Goal: Find contact information: Find contact information

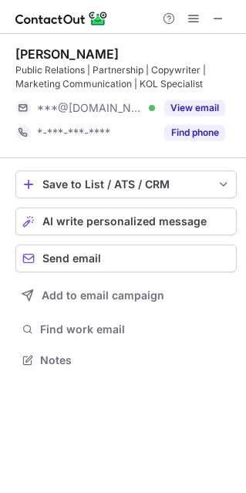
scroll to position [349, 246]
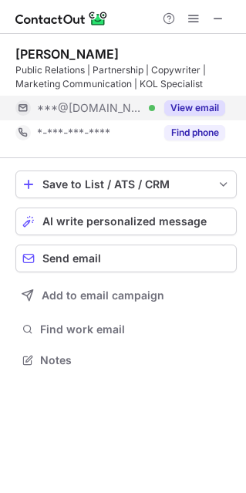
click at [184, 109] on button "View email" at bounding box center [194, 107] width 61 height 15
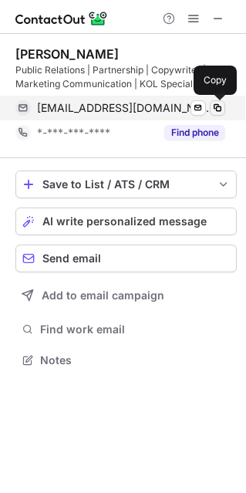
click at [218, 111] on span at bounding box center [217, 108] width 12 height 12
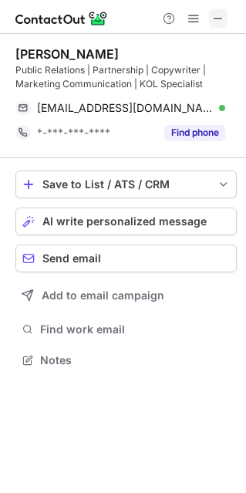
click at [220, 24] on span at bounding box center [218, 18] width 12 height 12
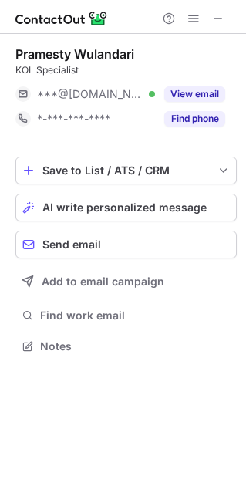
scroll to position [335, 246]
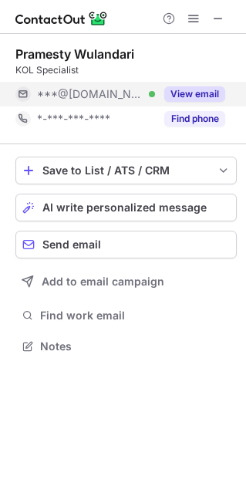
click at [206, 90] on button "View email" at bounding box center [194, 93] width 61 height 15
